Goal: Task Accomplishment & Management: Manage account settings

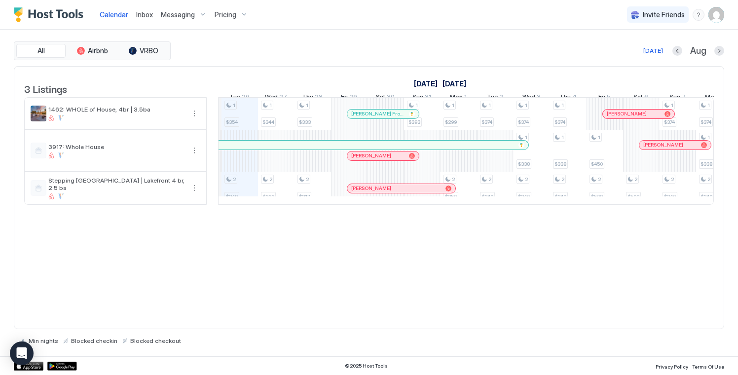
scroll to position [0, 550]
click at [238, 12] on div "Pricing" at bounding box center [231, 14] width 41 height 17
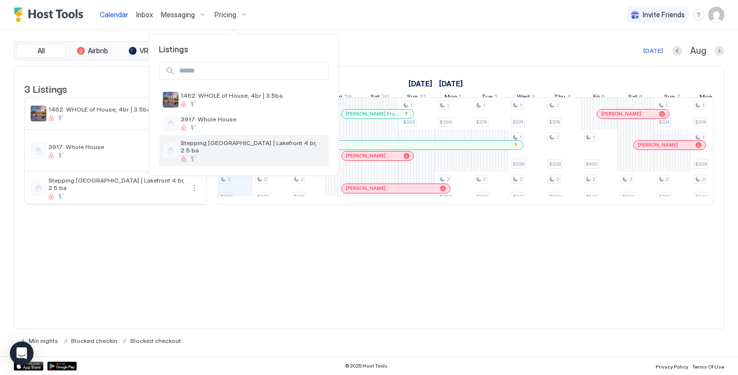
click at [220, 140] on span "Stepping [GEOGRAPHIC_DATA] | Lakefront 4 br, 2.5 ba" at bounding box center [252, 146] width 144 height 15
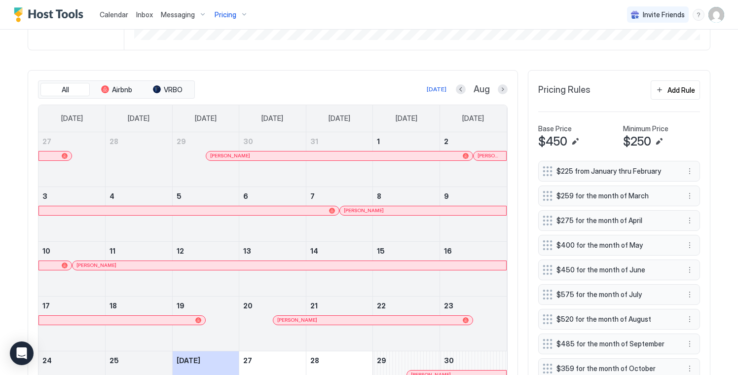
scroll to position [255, 0]
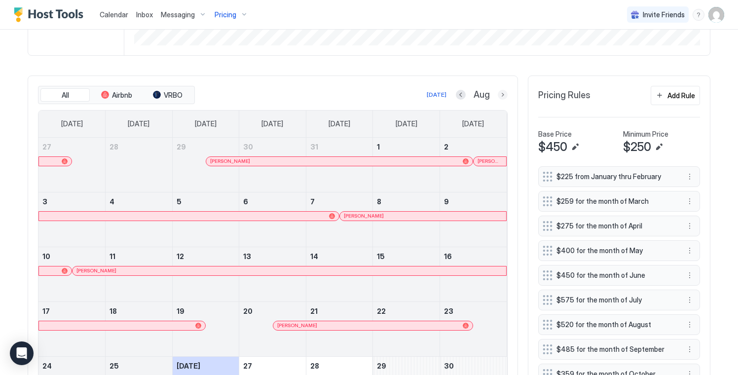
click at [506, 93] on button "Next month" at bounding box center [503, 95] width 10 height 10
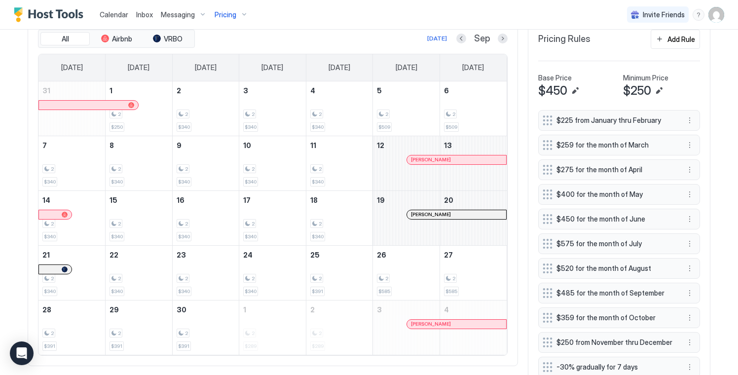
scroll to position [307, 0]
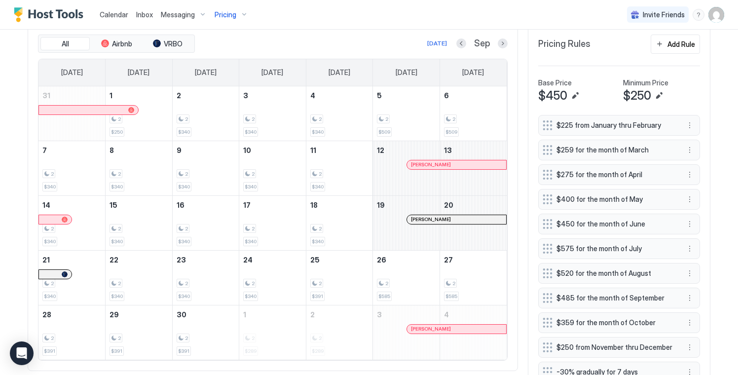
click at [695, 296] on div "$485 for the month of September" at bounding box center [619, 298] width 162 height 21
click at [690, 298] on button "More options" at bounding box center [689, 298] width 12 height 12
click at [700, 311] on span "Edit" at bounding box center [704, 311] width 11 height 7
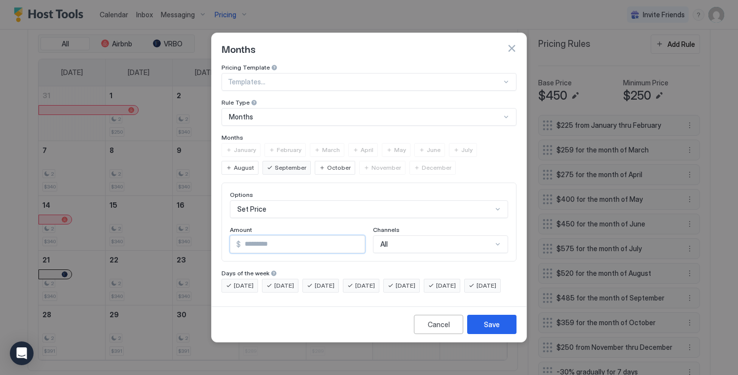
drag, startPoint x: 275, startPoint y: 231, endPoint x: 249, endPoint y: 238, distance: 26.9
click at [249, 238] on input "***" at bounding box center [303, 244] width 124 height 17
type input "***"
click at [512, 333] on button "Save" at bounding box center [491, 324] width 49 height 19
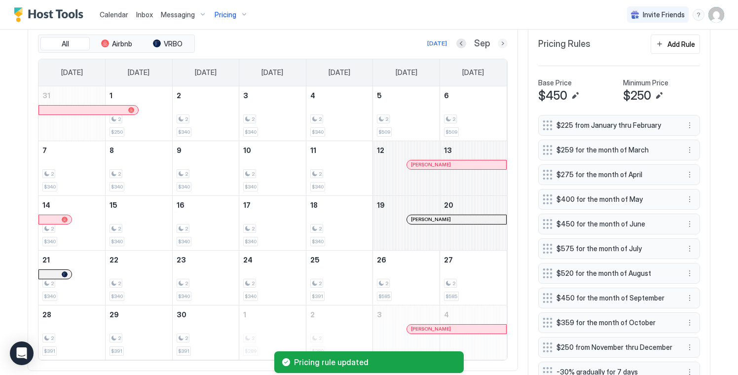
click at [501, 46] on button "Next month" at bounding box center [503, 43] width 10 height 10
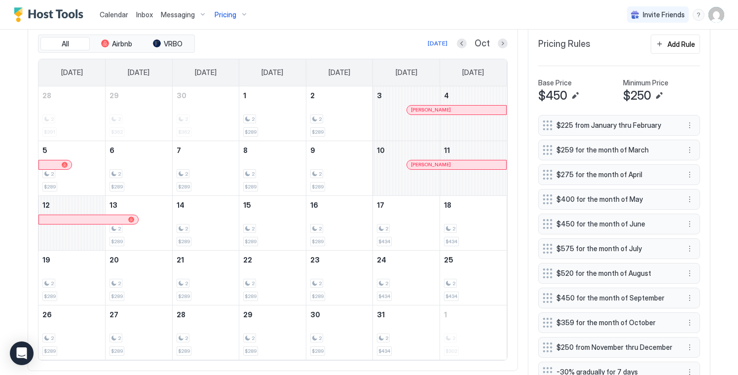
click at [459, 47] on div at bounding box center [462, 43] width 10 height 10
click at [467, 42] on button "Previous month" at bounding box center [462, 43] width 10 height 10
